Goal: Information Seeking & Learning: Learn about a topic

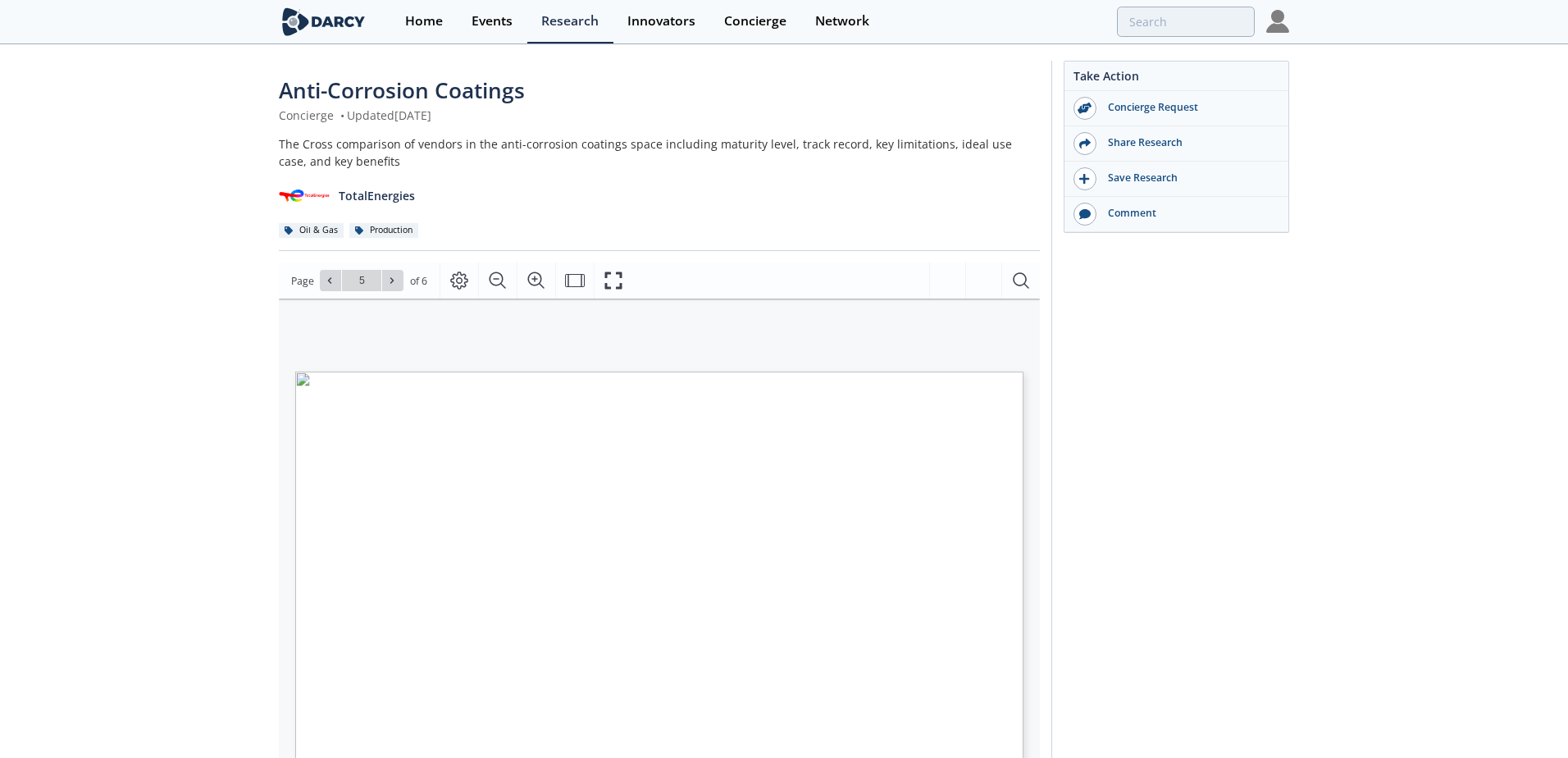
type input "4"
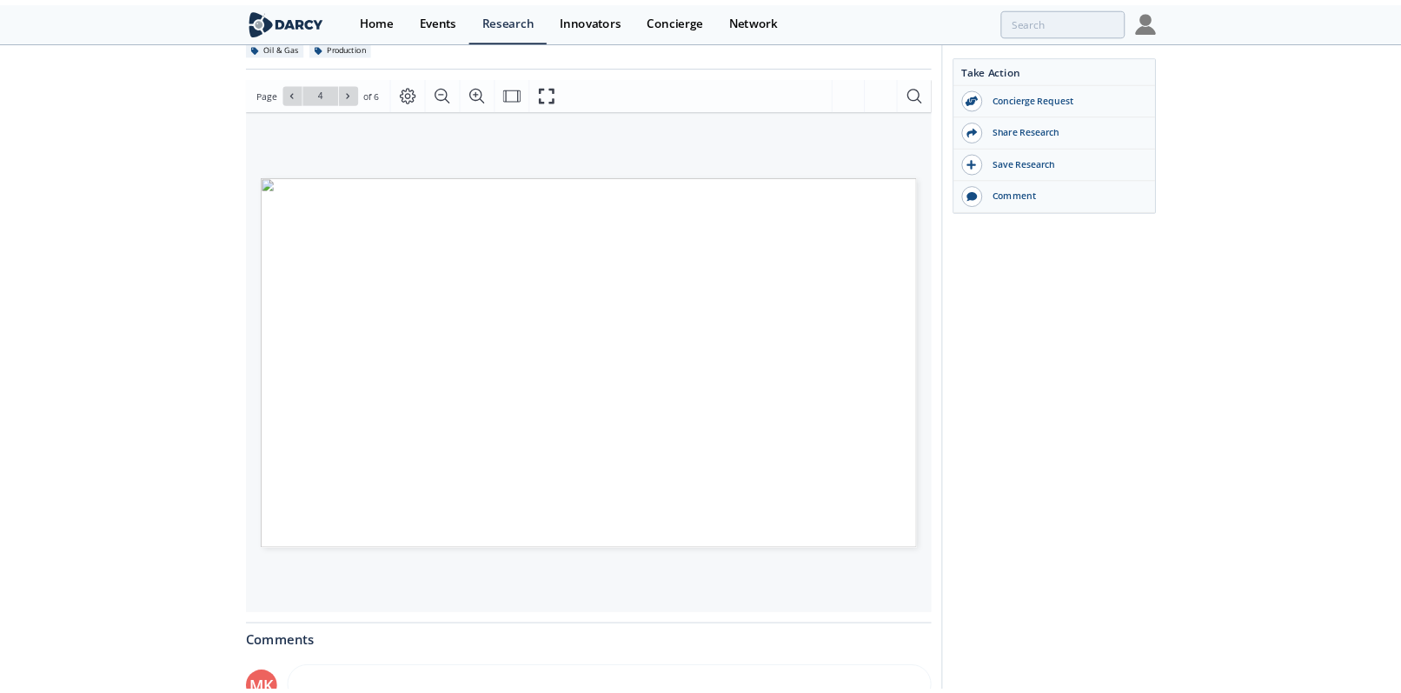
scroll to position [183, 0]
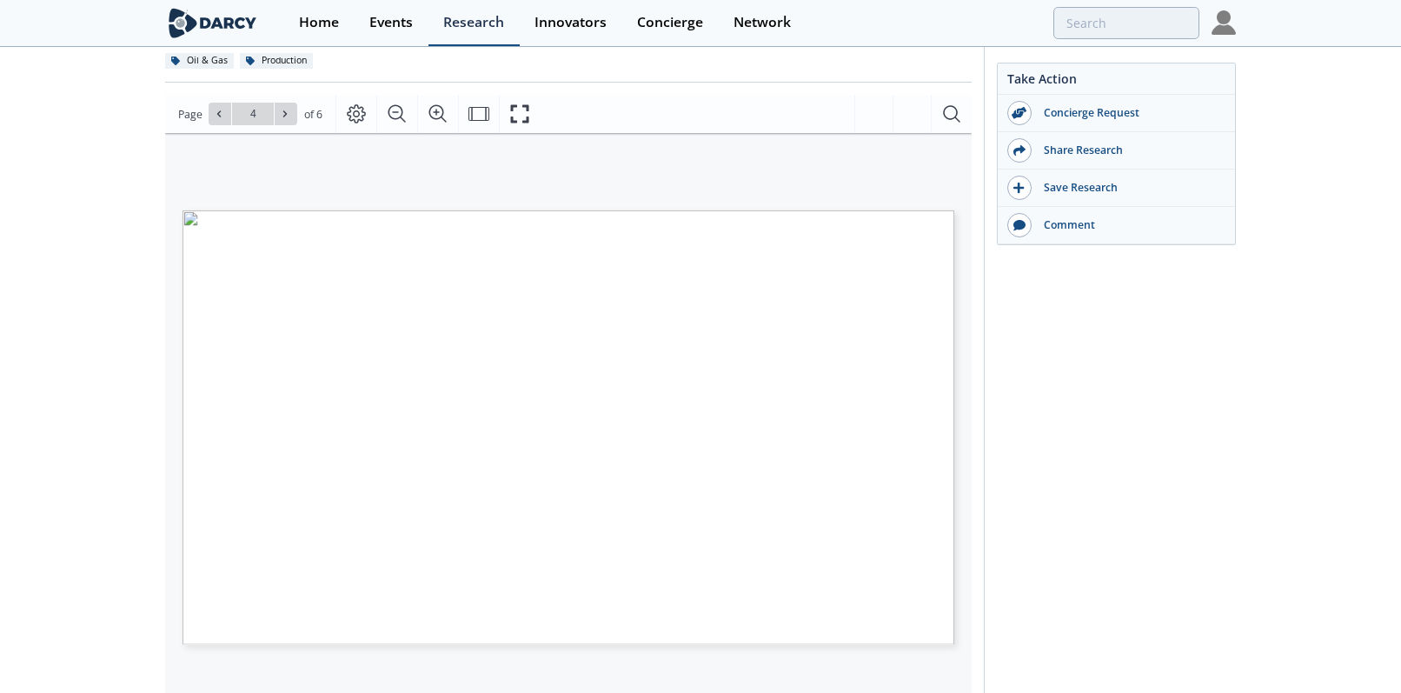
click at [464, 28] on div "Research" at bounding box center [473, 23] width 61 height 14
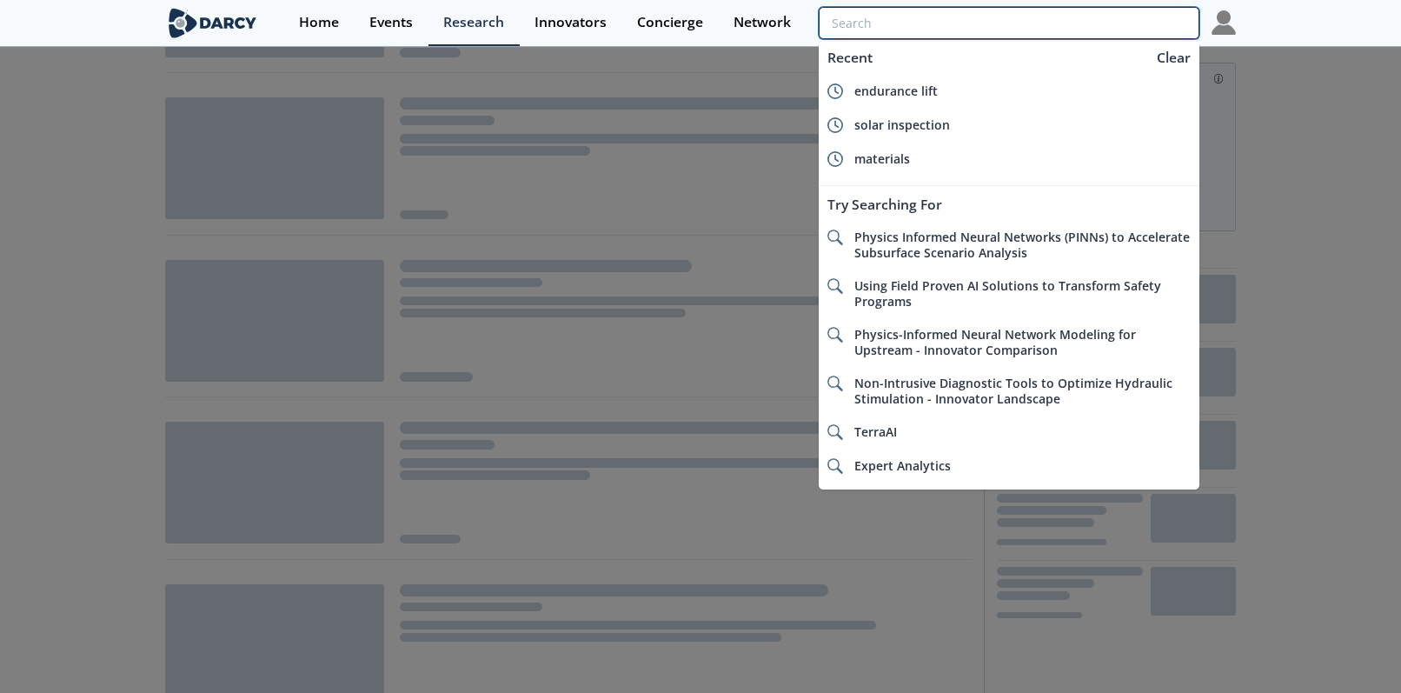
click at [1093, 28] on input "search" at bounding box center [1009, 23] width 381 height 32
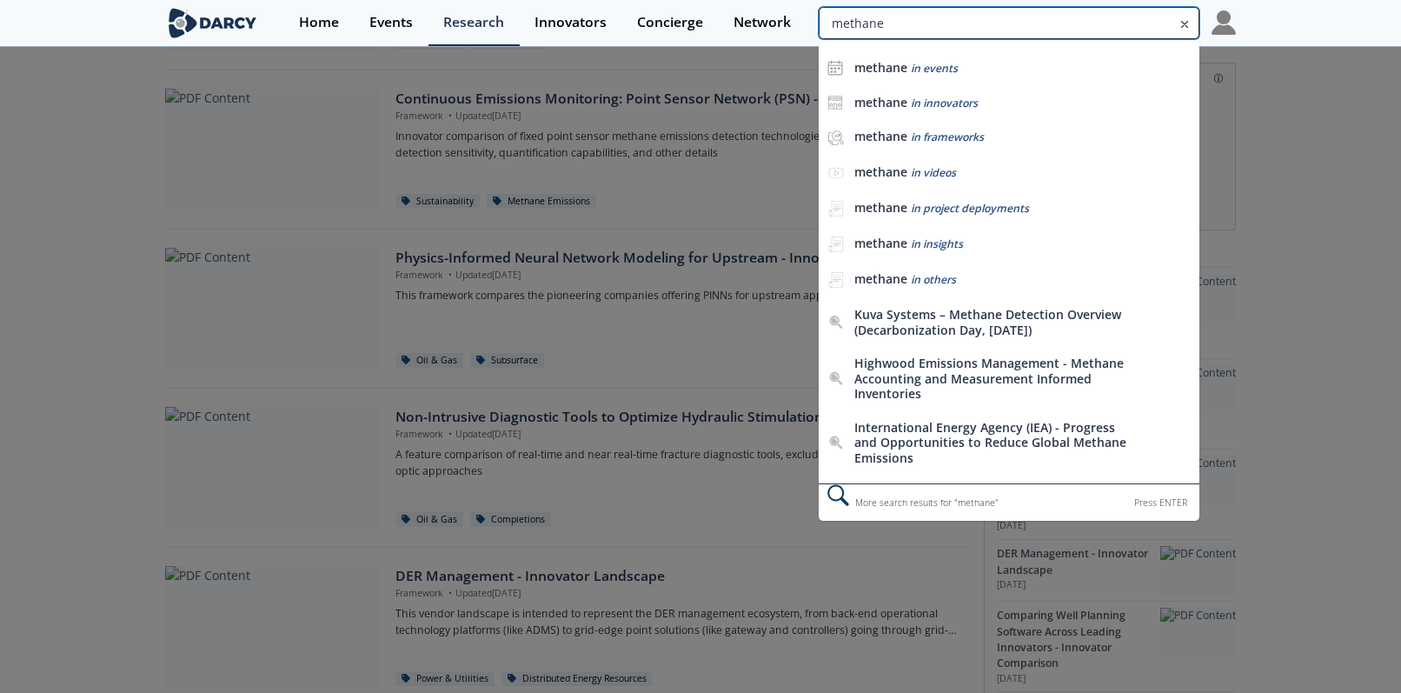
type input "methane"
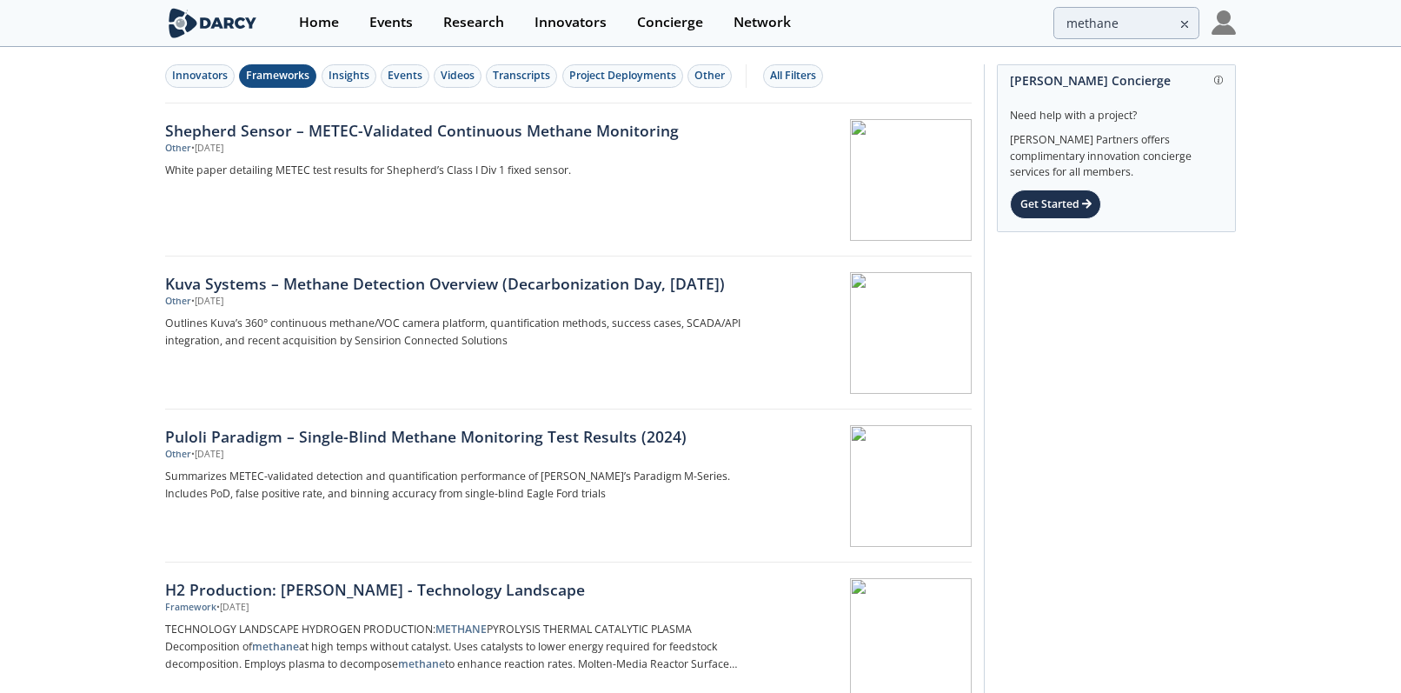
click at [262, 86] on button "Frameworks" at bounding box center [277, 75] width 77 height 23
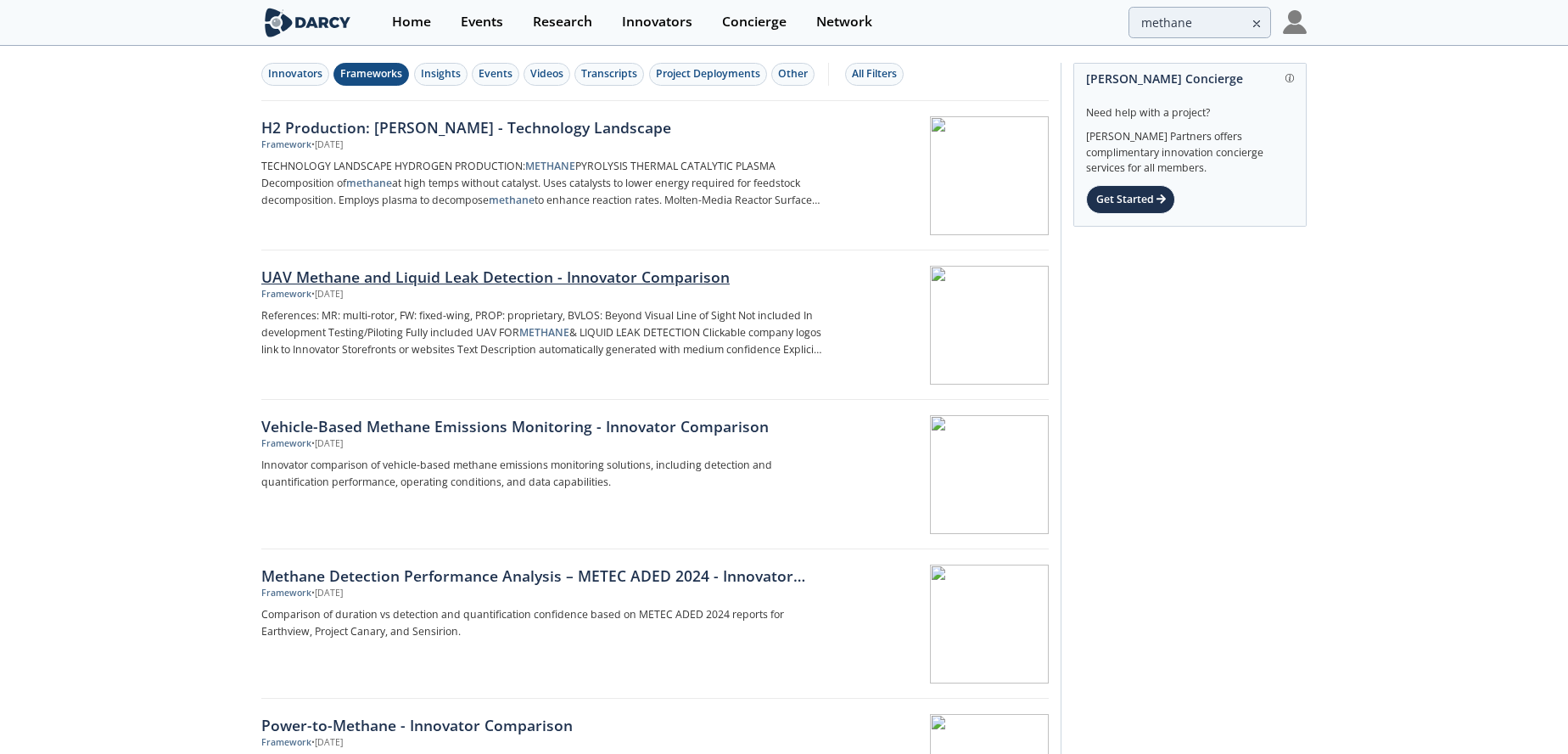
click at [583, 269] on div "UAV Methane and Liquid Leak Detection - Innovator Comparison" at bounding box center [542, 276] width 561 height 22
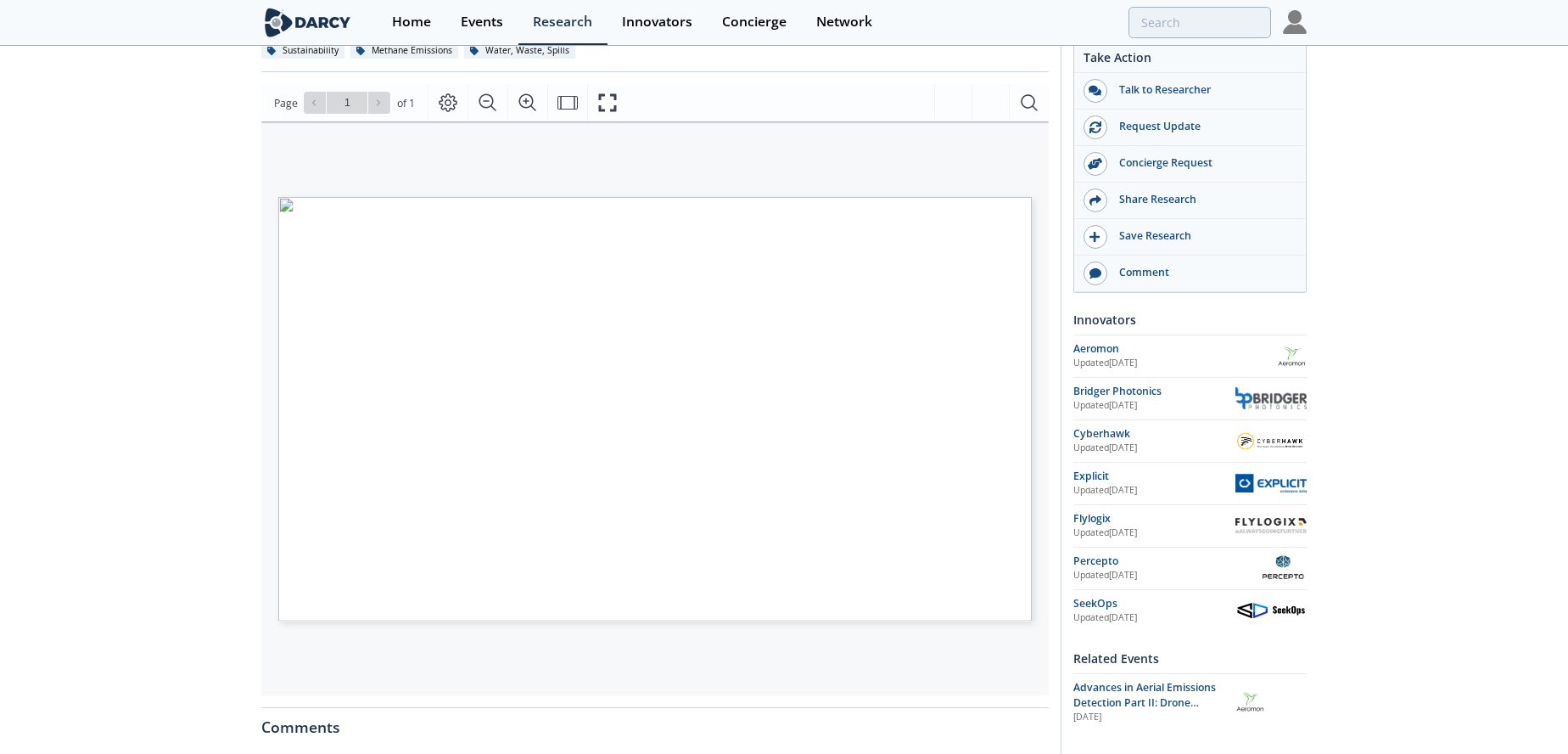
scroll to position [255, 0]
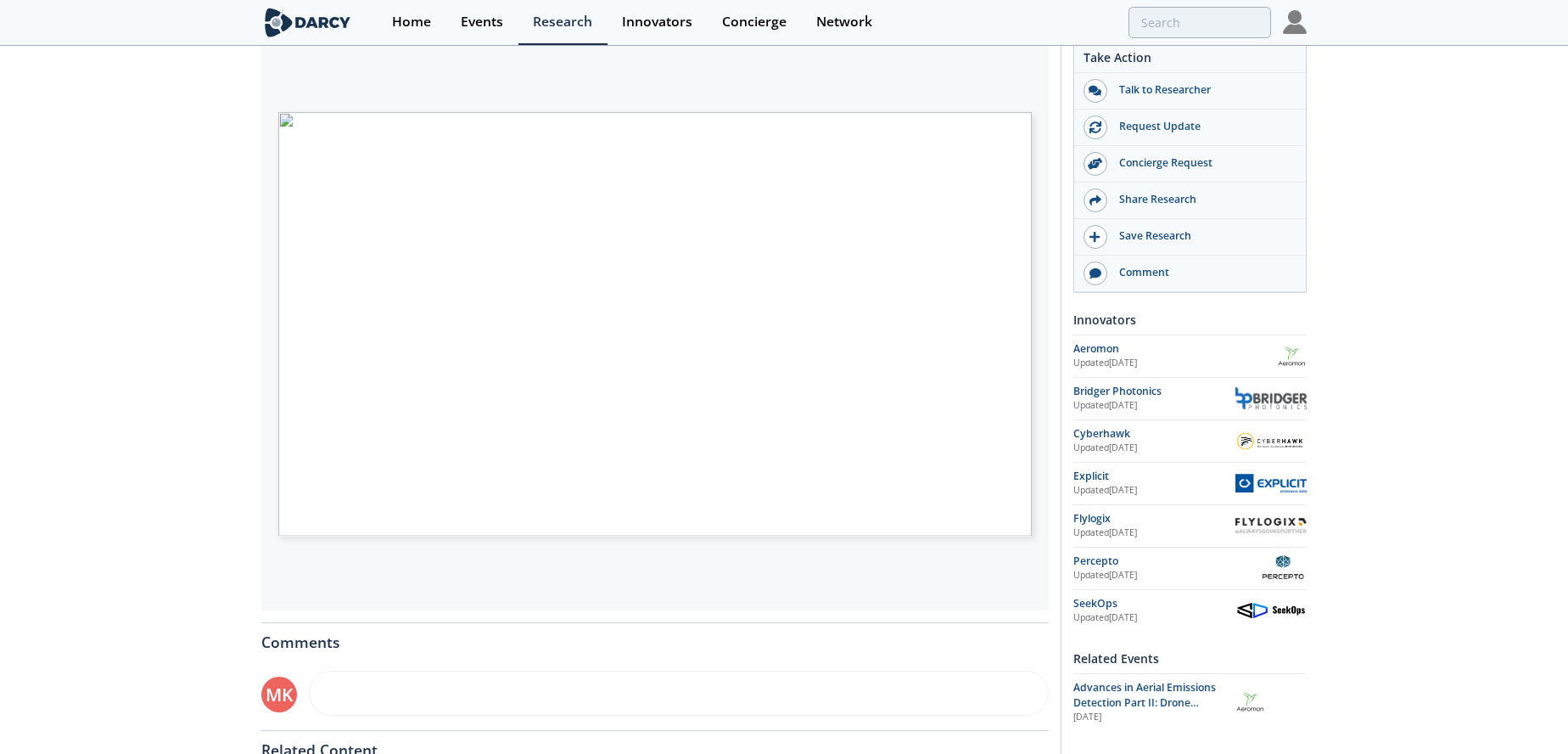
type input "methane"
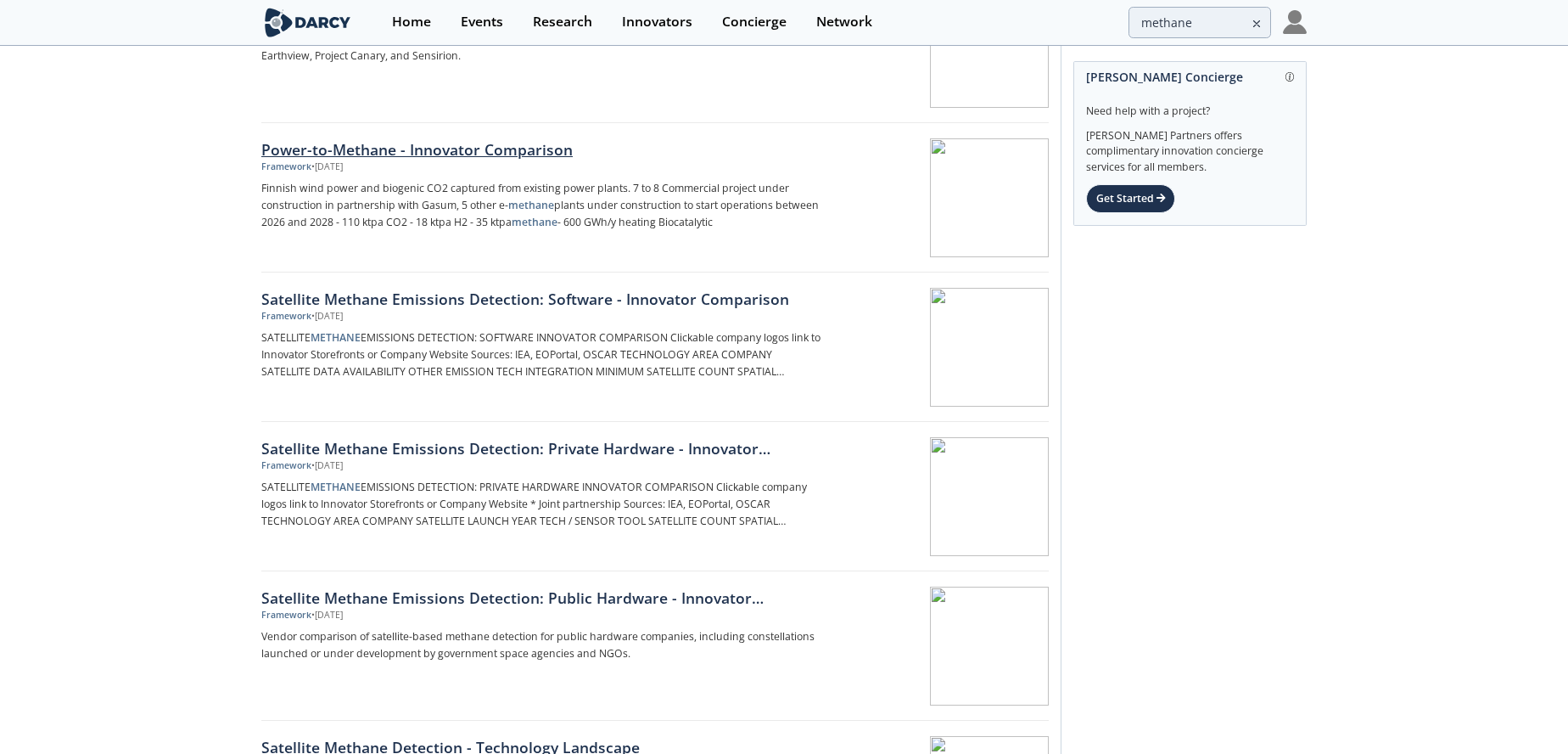
scroll to position [594, 0]
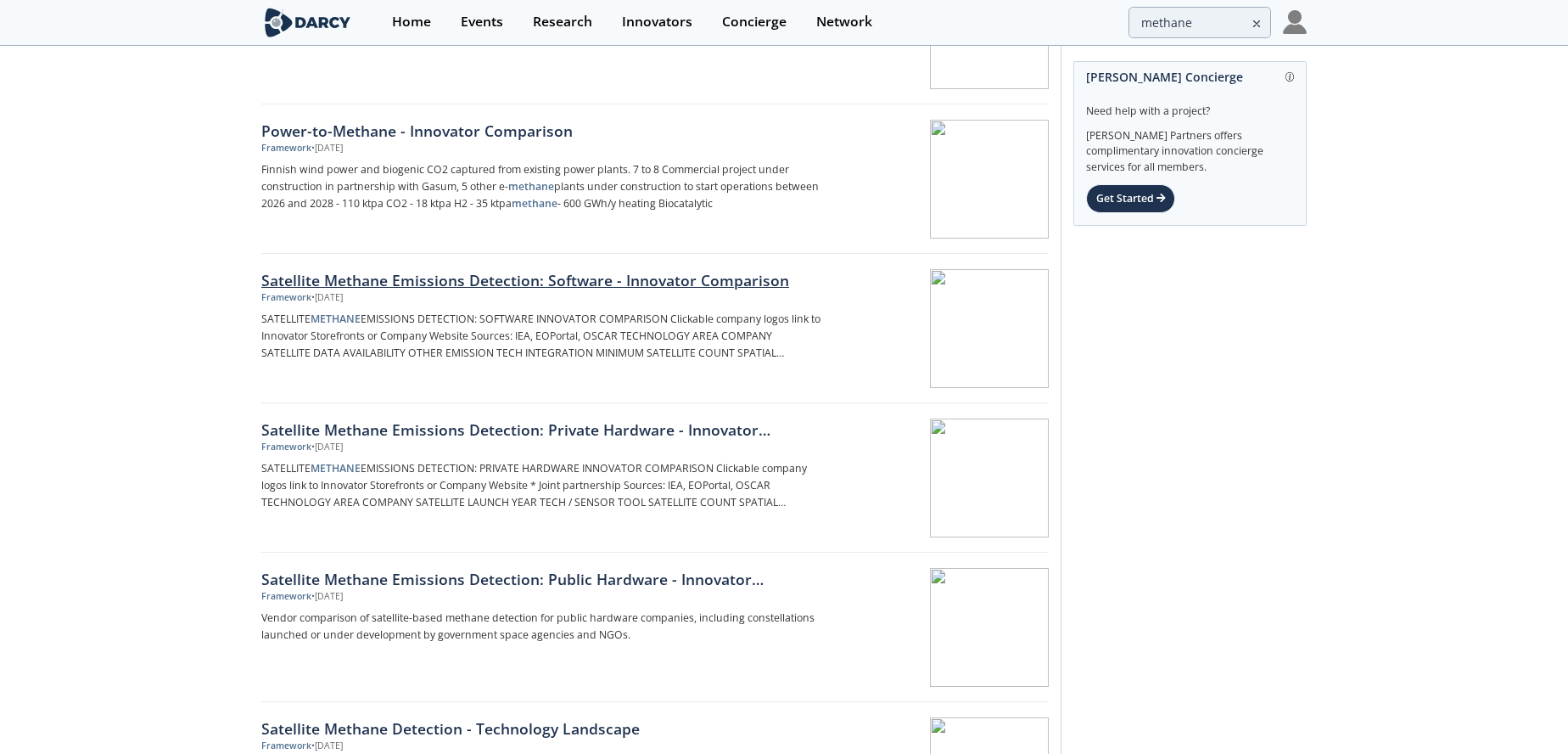
click at [411, 276] on div "Satellite Methane Emissions Detection: Software - Innovator Comparison" at bounding box center [542, 280] width 561 height 22
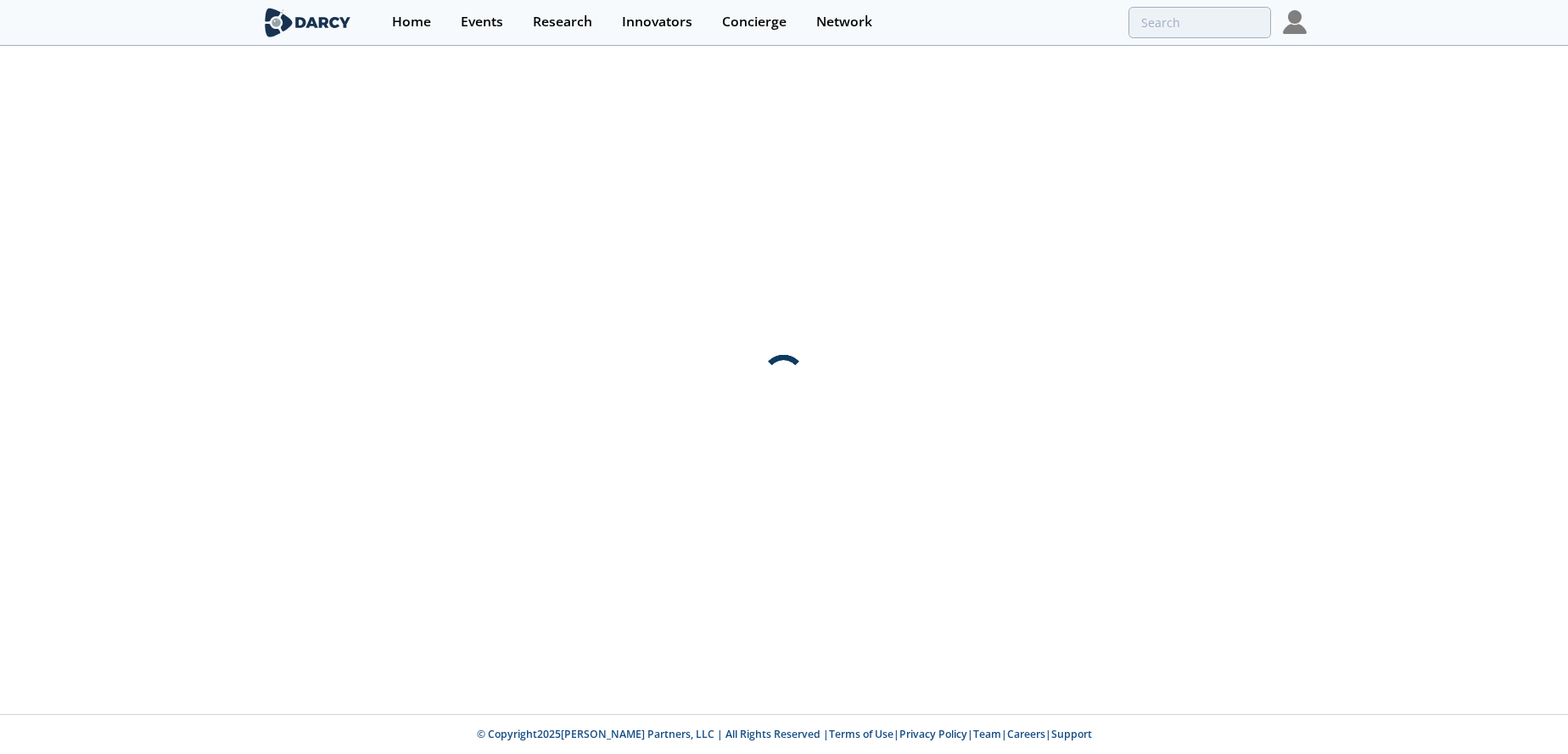
scroll to position [0, 0]
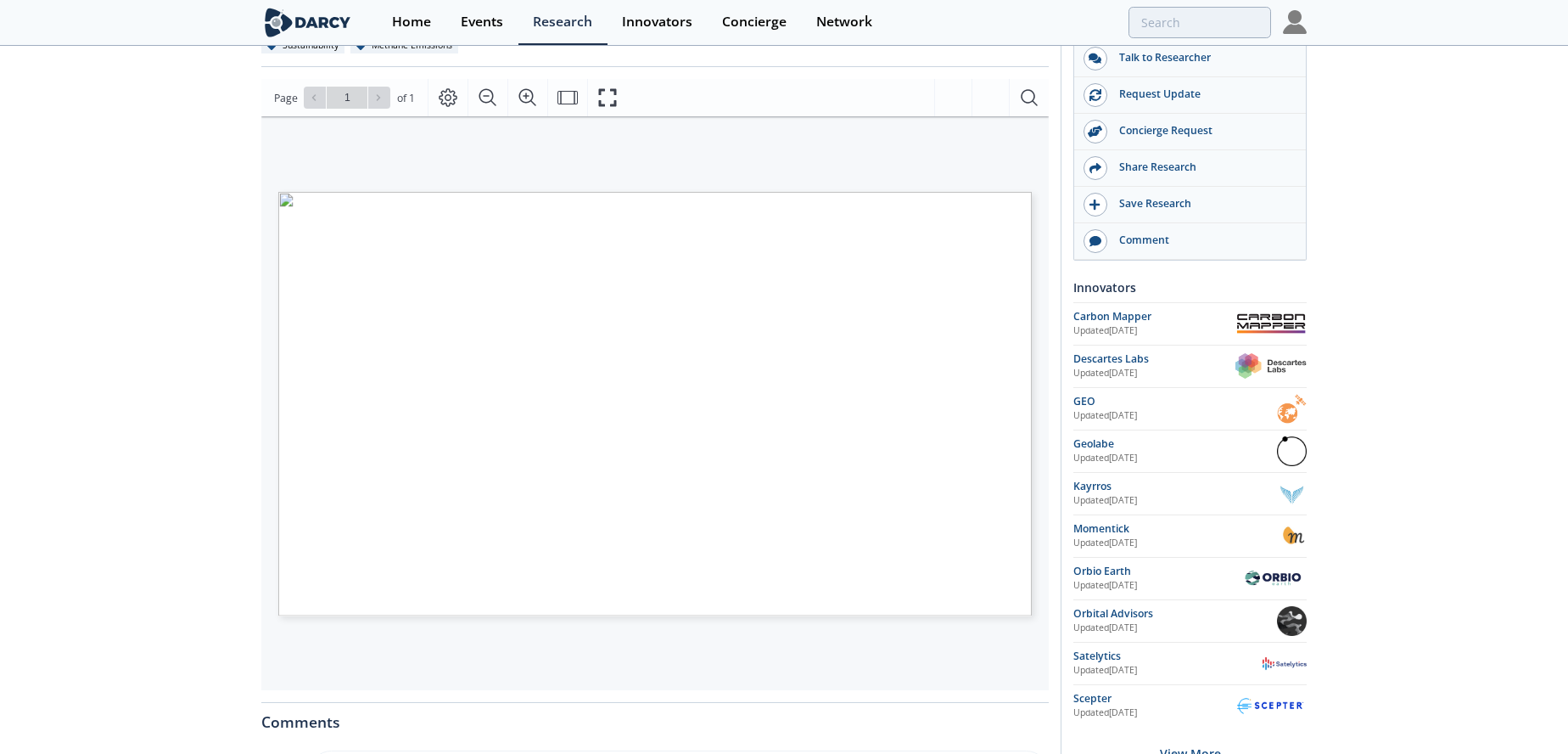
scroll to position [170, 0]
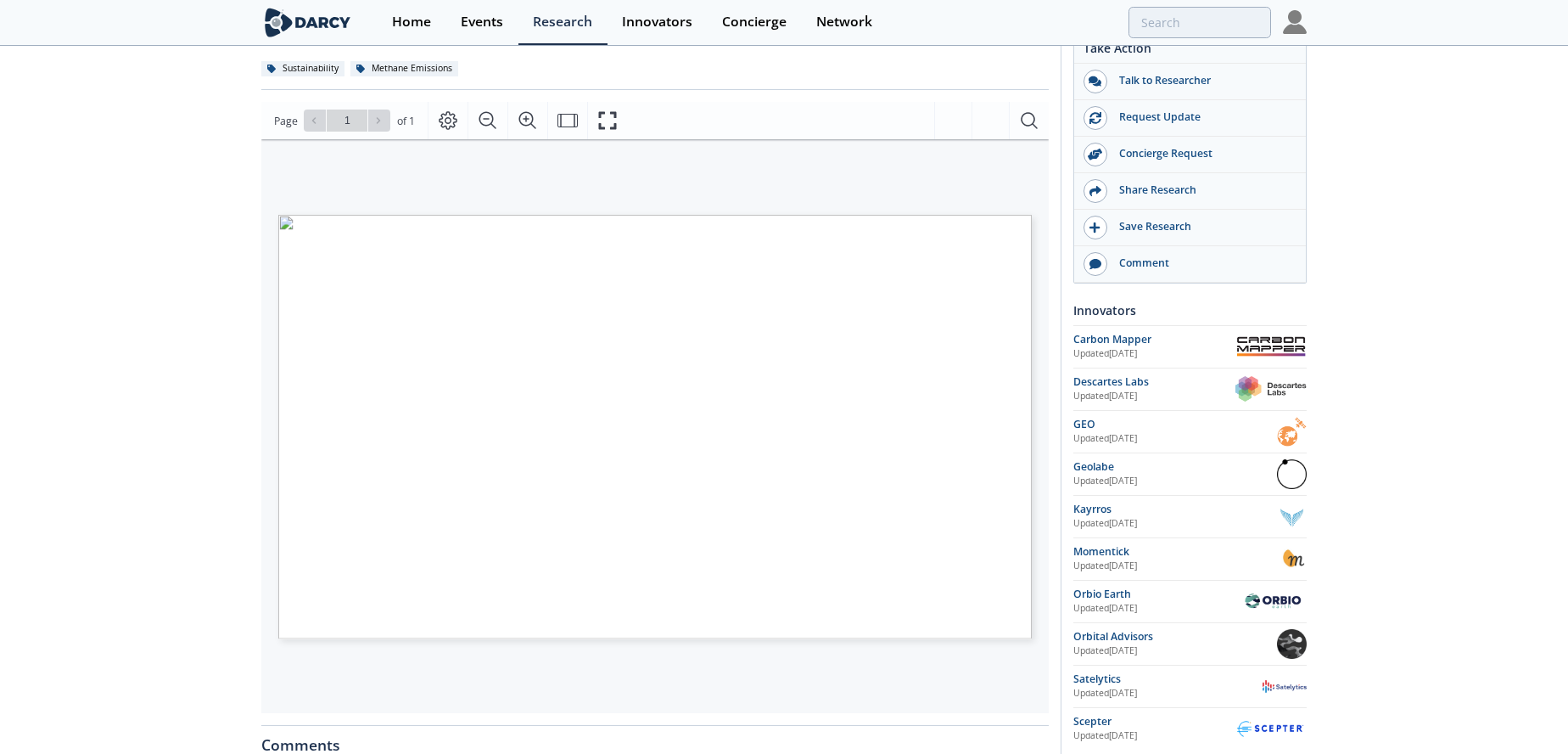
type input "methane"
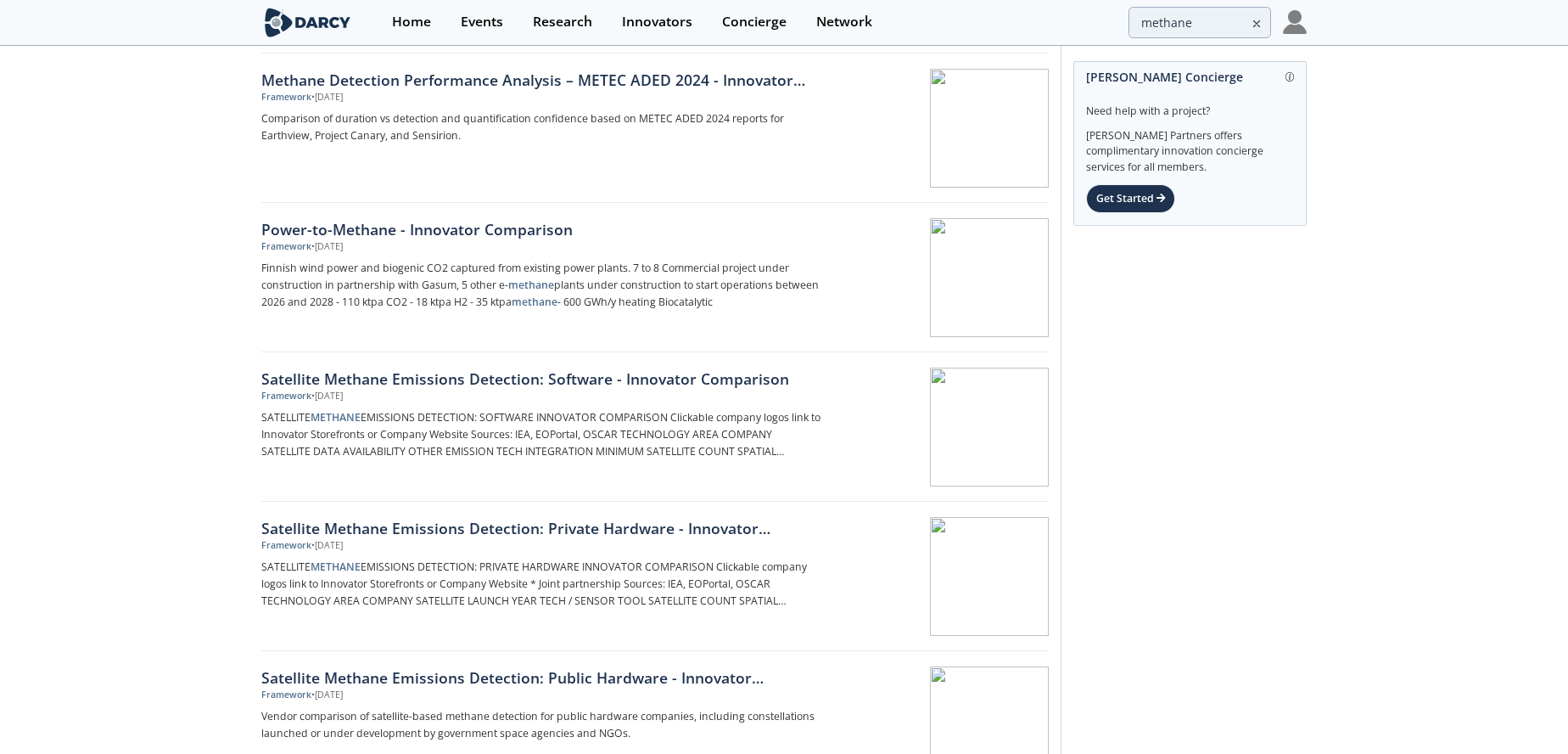
scroll to position [594, 0]
